Goal: Find specific page/section: Find specific page/section

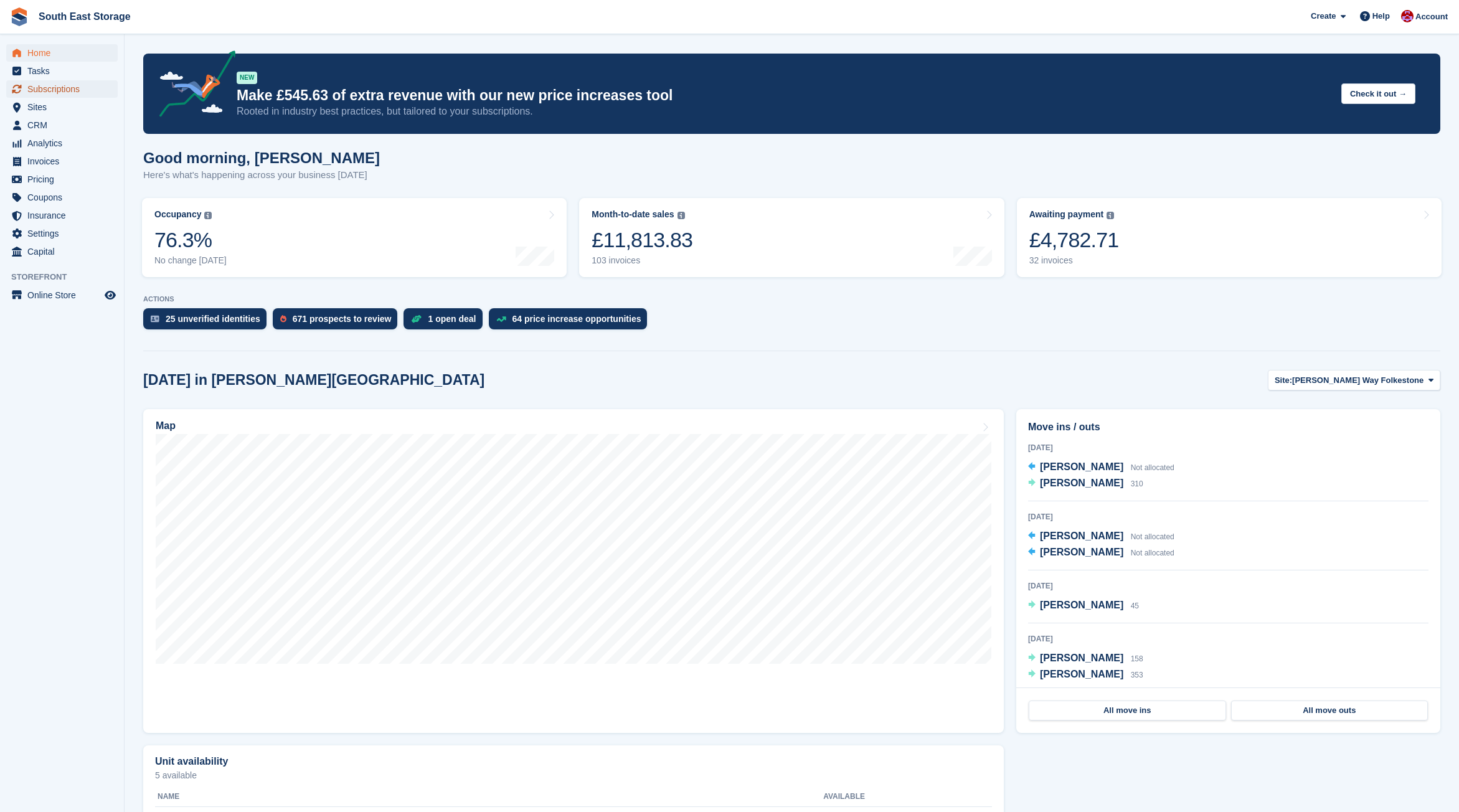
click at [59, 92] on span "Subscriptions" at bounding box center [65, 88] width 75 height 17
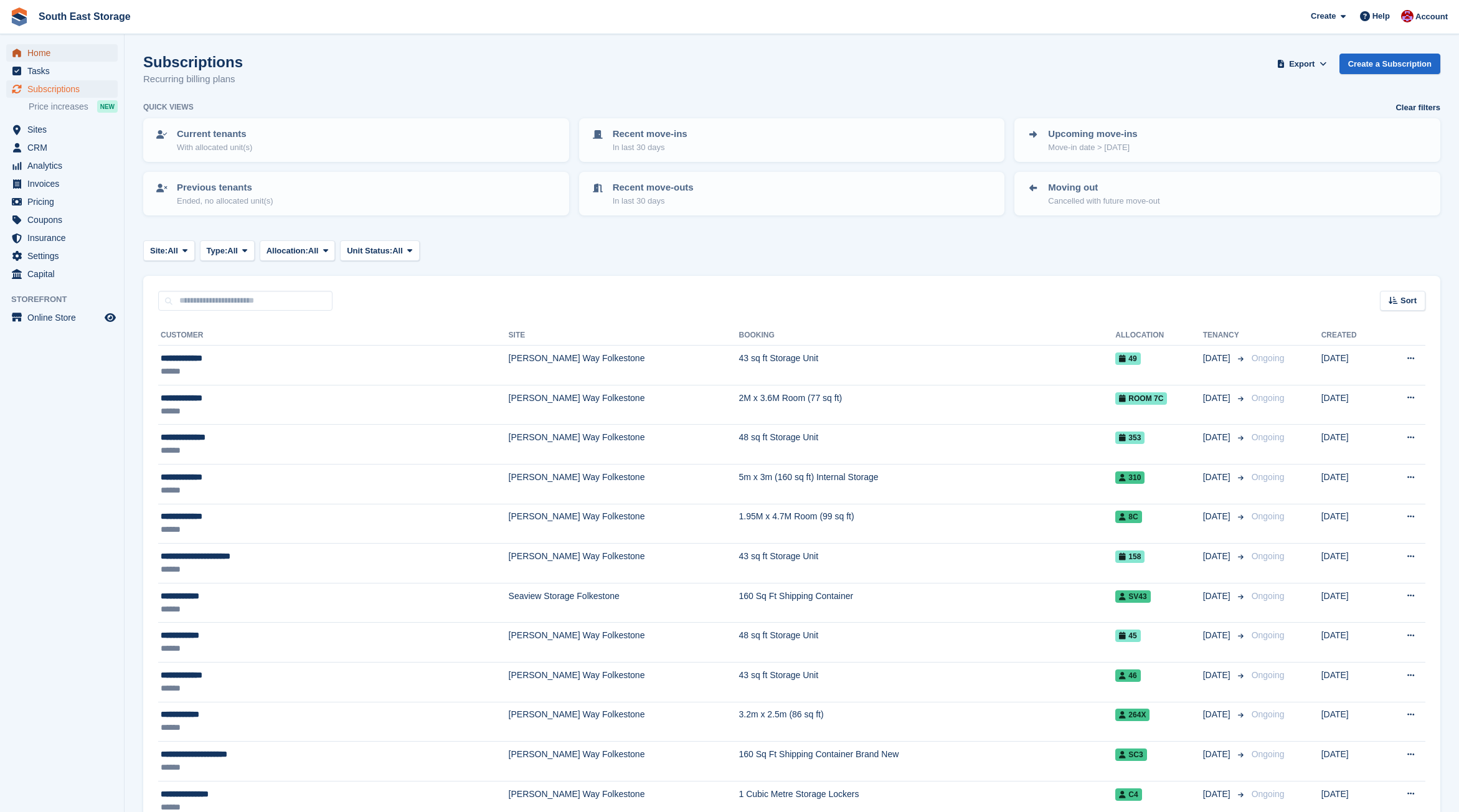
click at [48, 52] on span "Home" at bounding box center [65, 53] width 75 height 17
